Goal: Find specific page/section: Find specific page/section

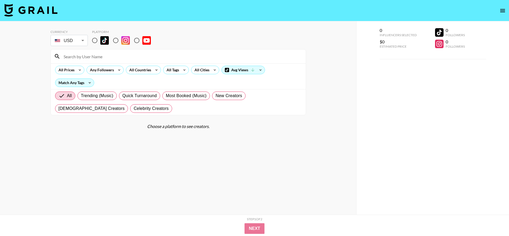
click at [106, 57] on input at bounding box center [181, 56] width 242 height 9
type input "tj"
click at [97, 41] on input "radio" at bounding box center [94, 40] width 11 height 11
radio input "true"
click at [90, 59] on input "tj" at bounding box center [181, 56] width 242 height 9
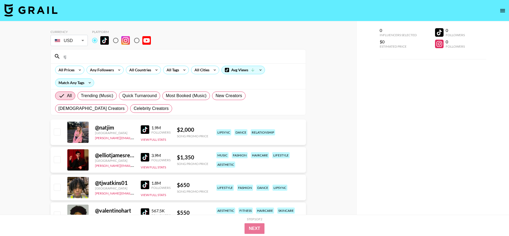
click at [113, 58] on input "tj" at bounding box center [181, 56] width 242 height 9
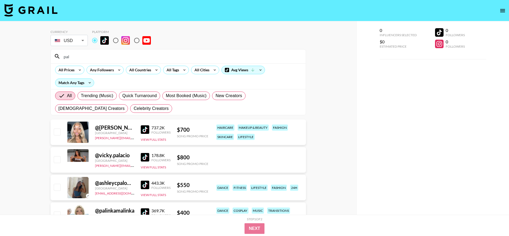
type input "palm"
